Goal: Information Seeking & Learning: Learn about a topic

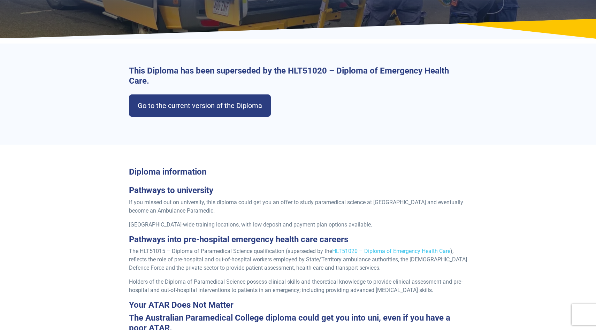
scroll to position [128, 0]
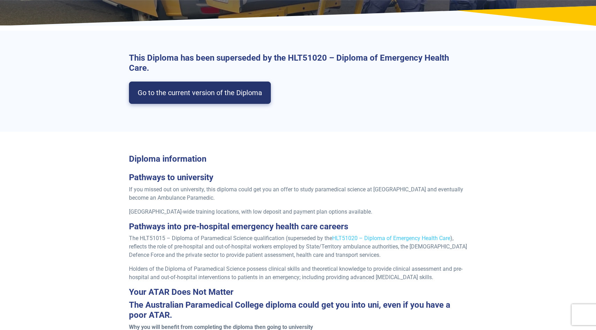
click at [235, 95] on link "Go to the current version of the Diploma" at bounding box center [200, 93] width 142 height 22
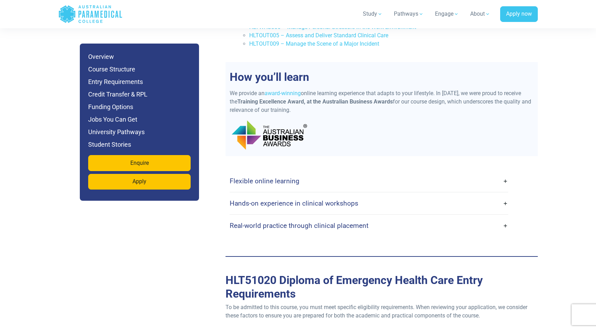
scroll to position [1686, 0]
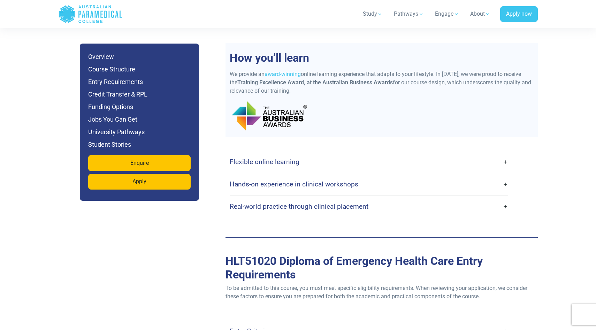
click at [360, 176] on link "Hands-on experience in clinical workshops" at bounding box center [369, 184] width 278 height 16
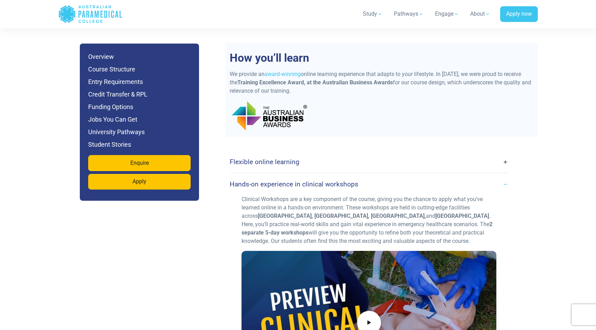
click at [368, 176] on link "Hands-on experience in clinical workshops" at bounding box center [369, 184] width 278 height 16
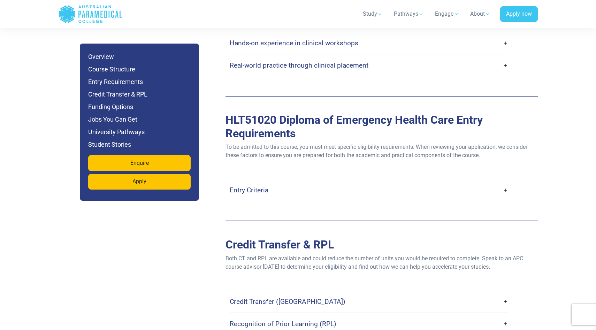
scroll to position [1911, 0]
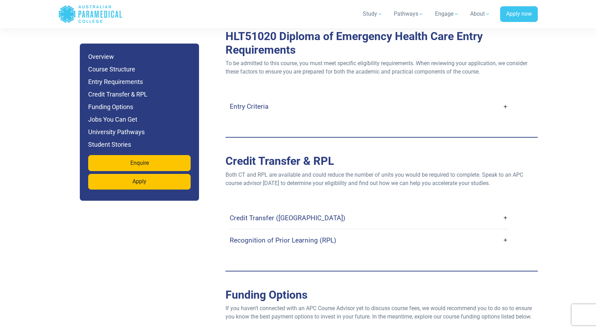
click at [350, 232] on link "Recognition of Prior Learning (RPL)" at bounding box center [369, 240] width 278 height 16
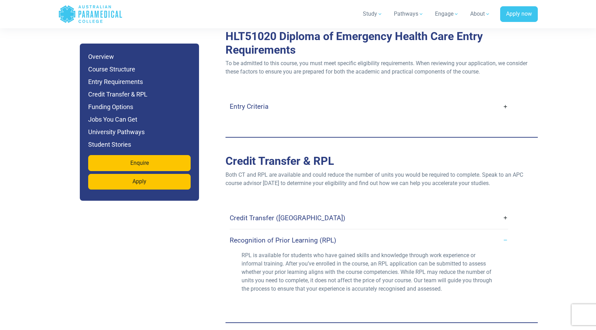
click at [349, 98] on link "Entry Criteria" at bounding box center [369, 106] width 278 height 16
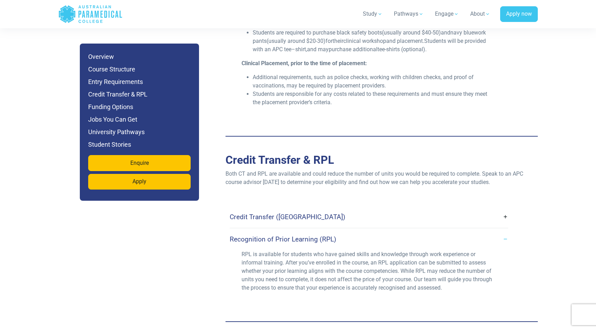
scroll to position [2235, 0]
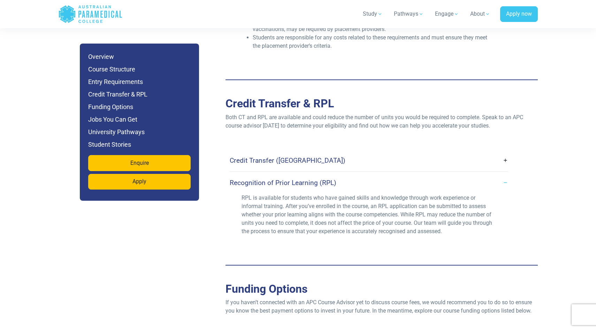
click at [362, 152] on link "Credit Transfer (CT)" at bounding box center [369, 160] width 278 height 16
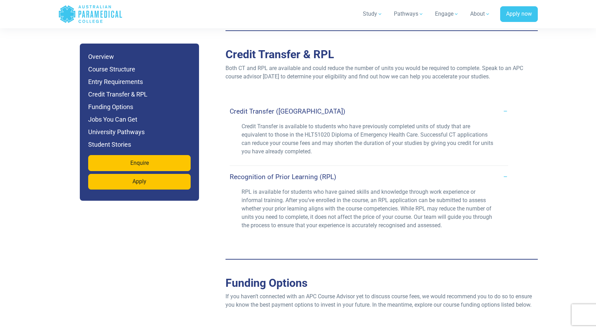
scroll to position [2375, 0]
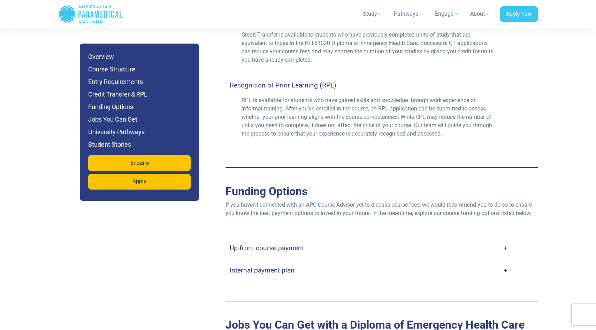
click at [305, 262] on link "Internal payment plan" at bounding box center [369, 270] width 278 height 16
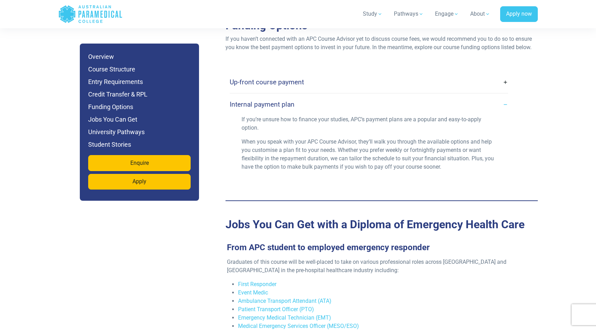
scroll to position [2542, 0]
click at [303, 93] on div "Internal payment plan" at bounding box center [369, 104] width 278 height 22
click at [310, 74] on link "Up-front course payment" at bounding box center [369, 82] width 278 height 16
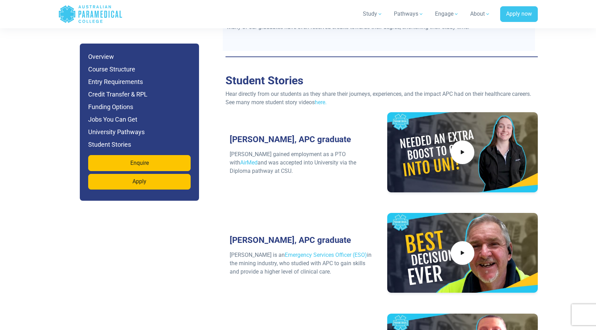
scroll to position [3429, 0]
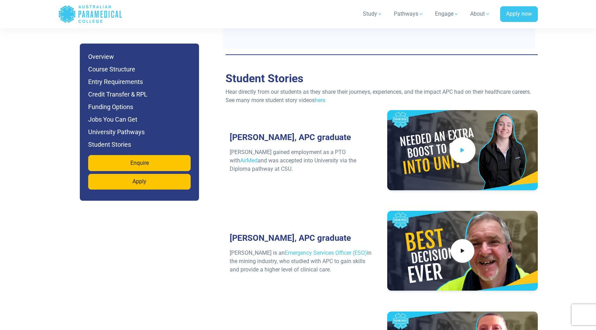
click at [457, 137] on span at bounding box center [462, 150] width 26 height 26
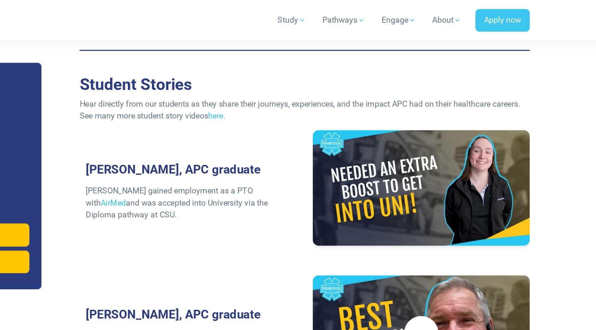
scroll to position [3448, 0]
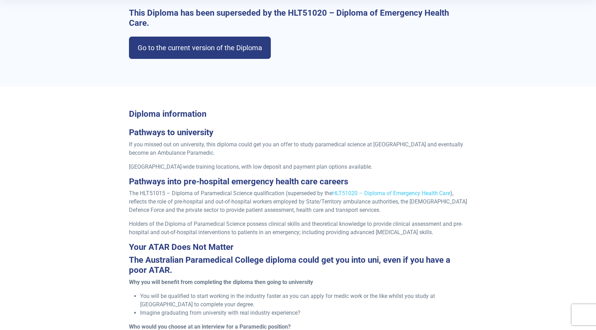
scroll to position [172, 0]
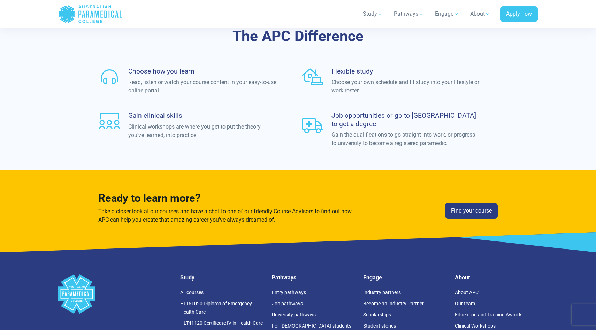
scroll to position [2245, 0]
